Goal: Task Accomplishment & Management: Use online tool/utility

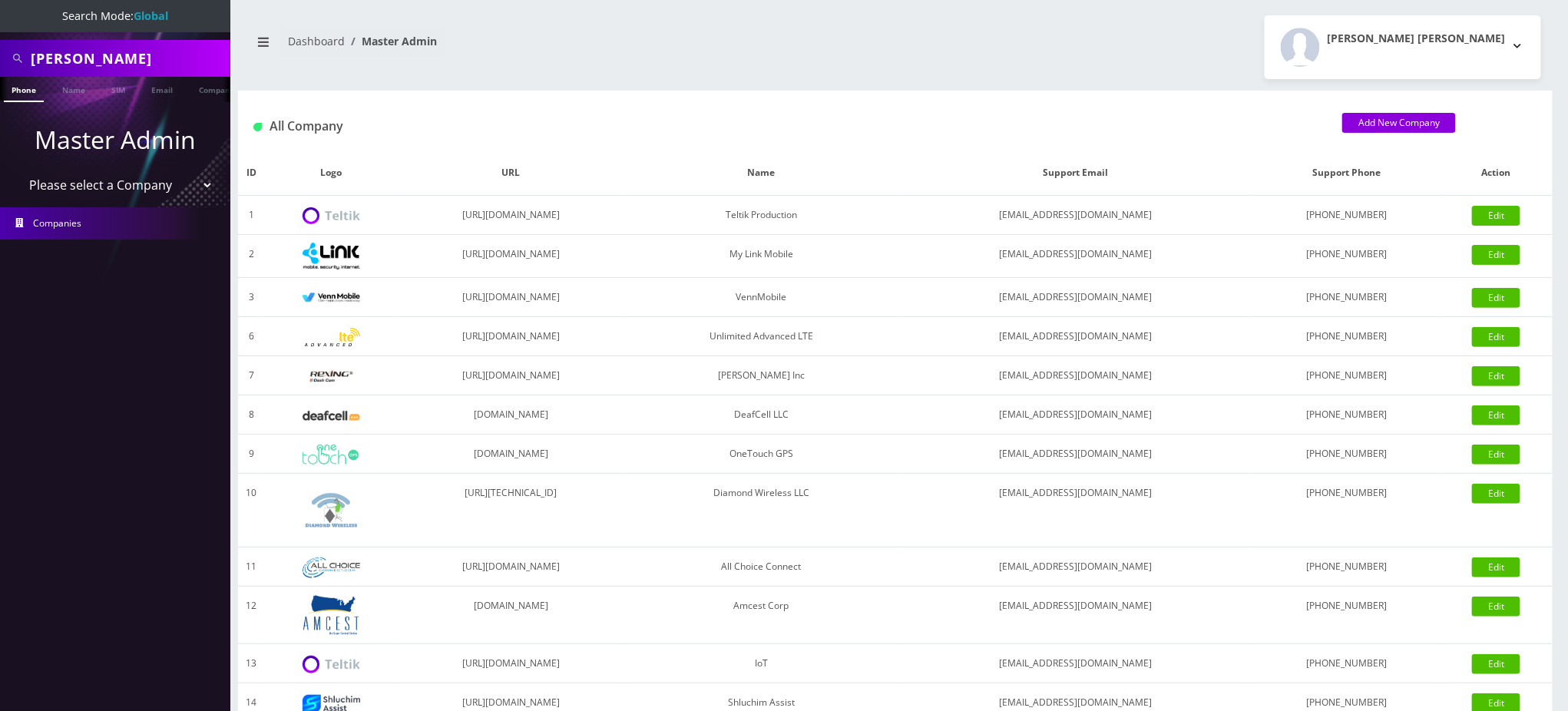
drag, startPoint x: 109, startPoint y: 62, endPoint x: 0, endPoint y: 43, distance: 110.6
click at [0, 65] on div "Gary" at bounding box center [115, 58] width 231 height 37
paste input "9542250160"
type input "9542250160"
click at [27, 87] on link "Phone" at bounding box center [23, 89] width 40 height 25
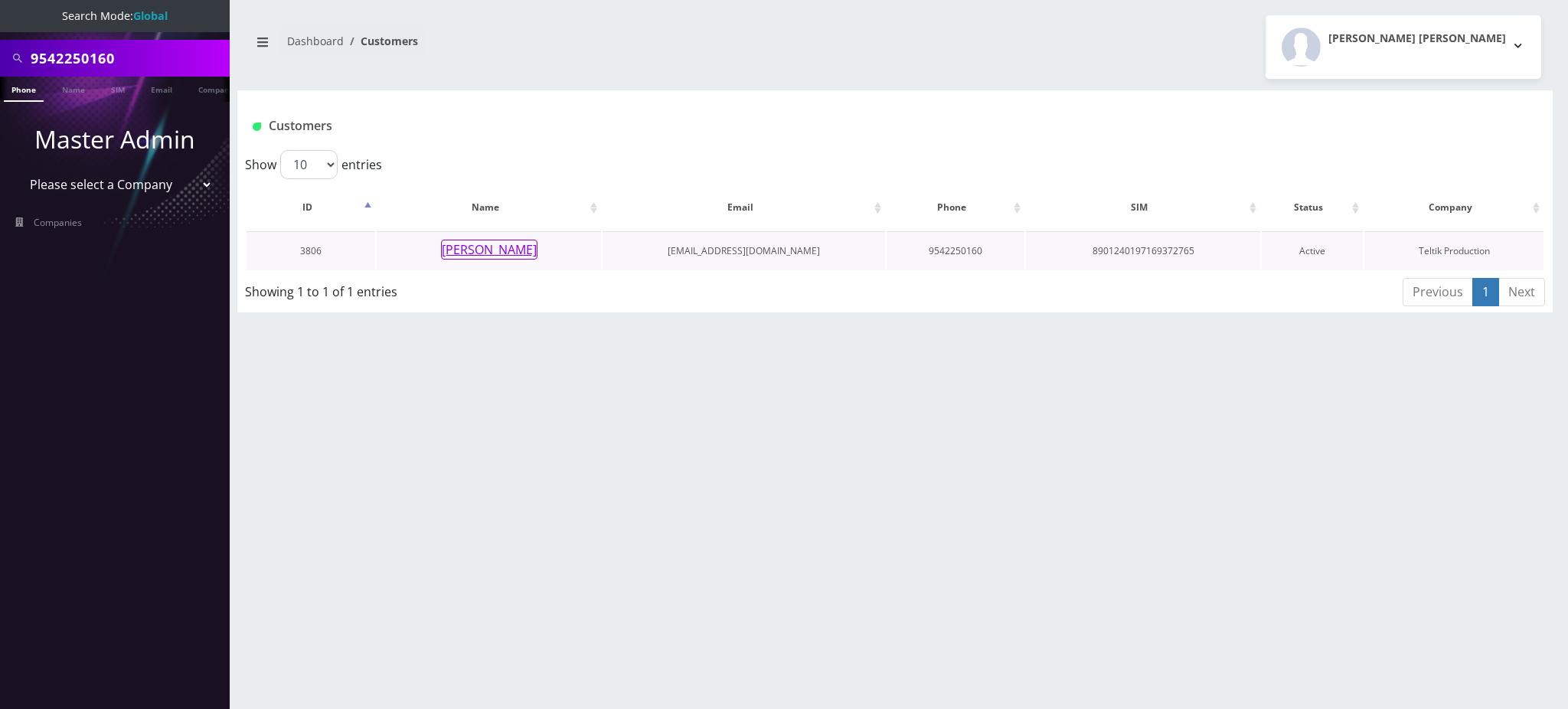
click at [501, 257] on button "Albert Patterson" at bounding box center [488, 250] width 96 height 20
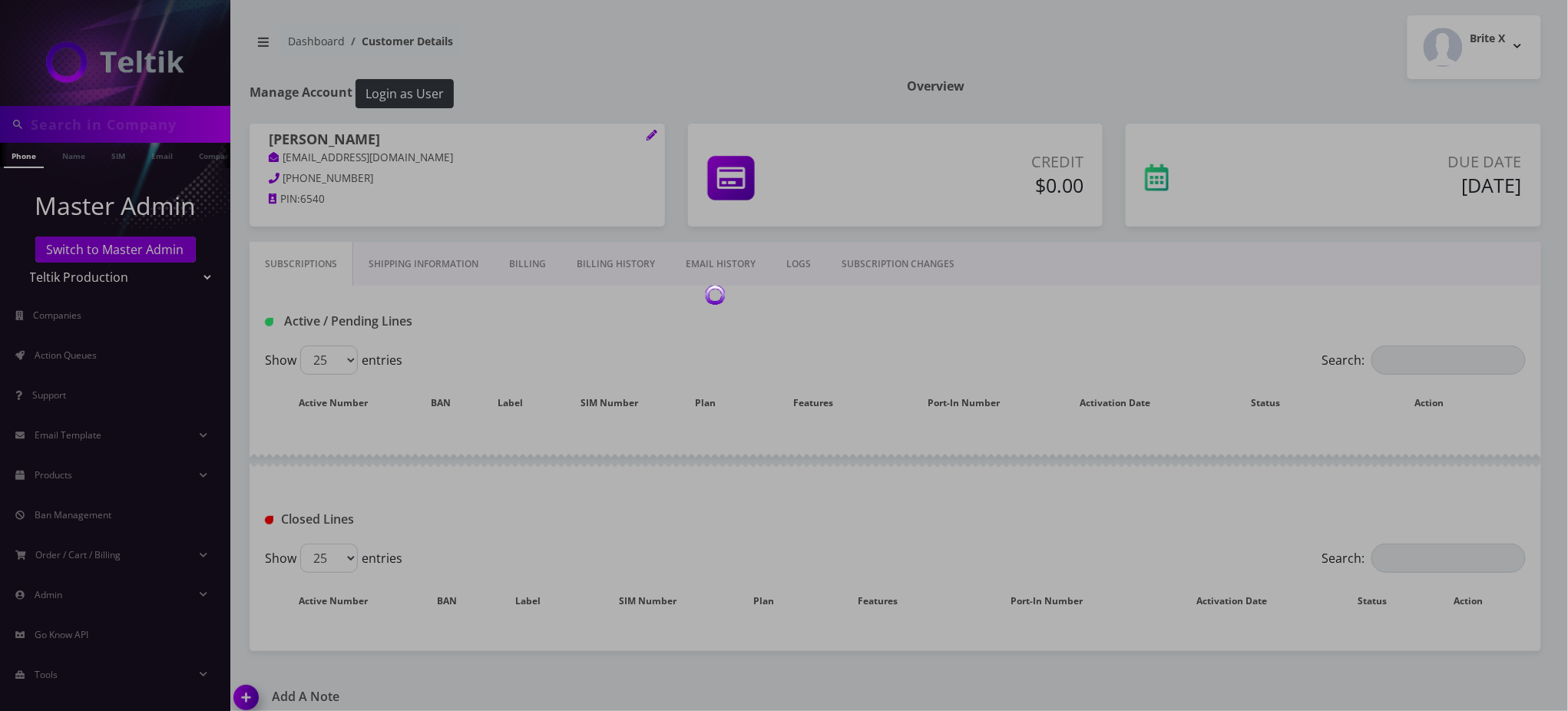
type input "9542250160"
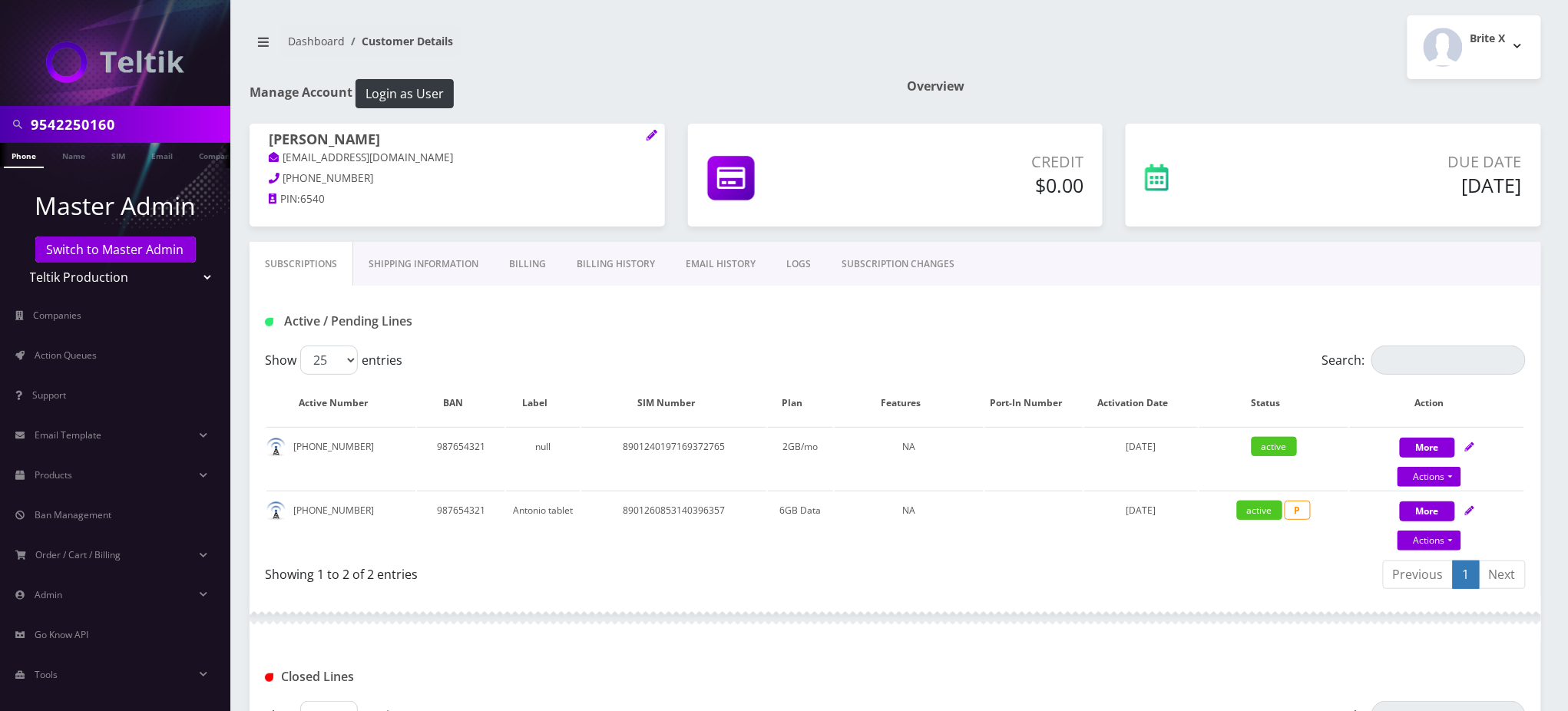
click at [1311, 62] on div "Brite X Logout" at bounding box center [1224, 47] width 657 height 64
